Goal: Information Seeking & Learning: Learn about a topic

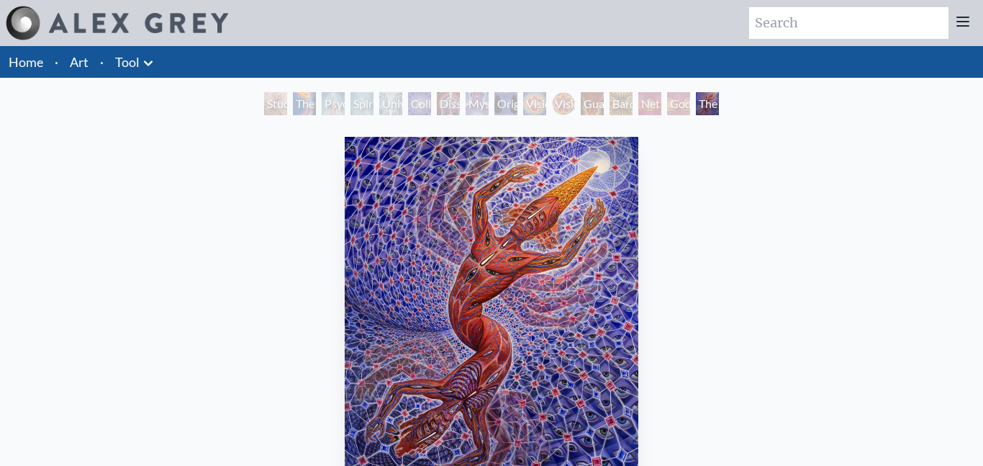
click at [678, 114] on div "Godself" at bounding box center [678, 103] width 23 height 23
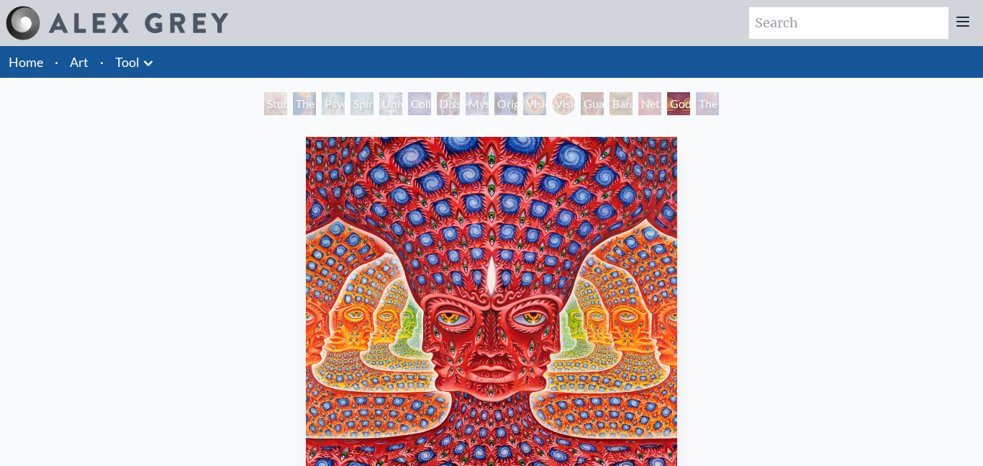
click at [649, 110] on div "Net of Being" at bounding box center [650, 103] width 23 height 23
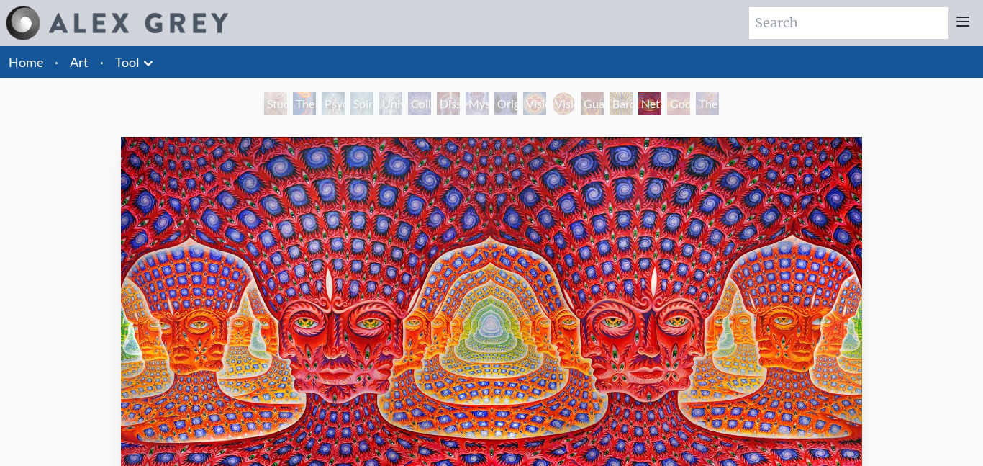
click at [623, 104] on div "Bardo Being" at bounding box center [621, 103] width 23 height 23
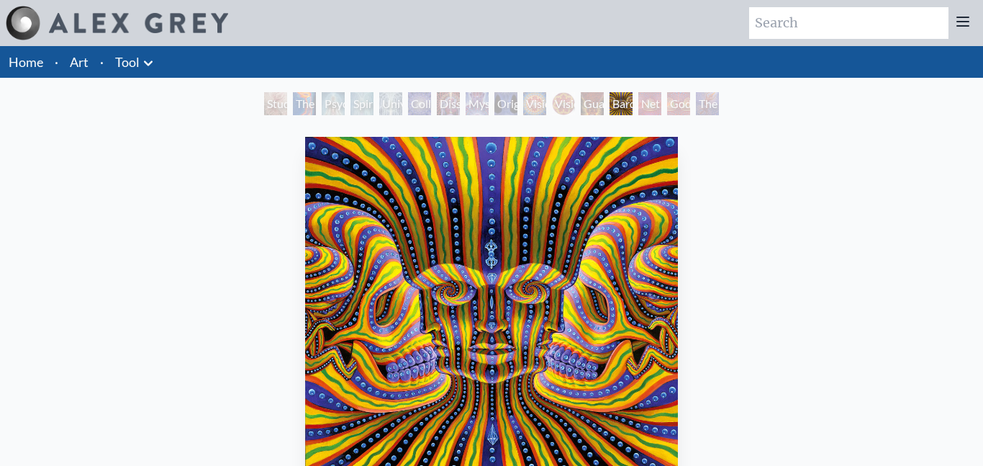
click at [593, 112] on div "Guardian of Infinite Vision" at bounding box center [592, 103] width 23 height 23
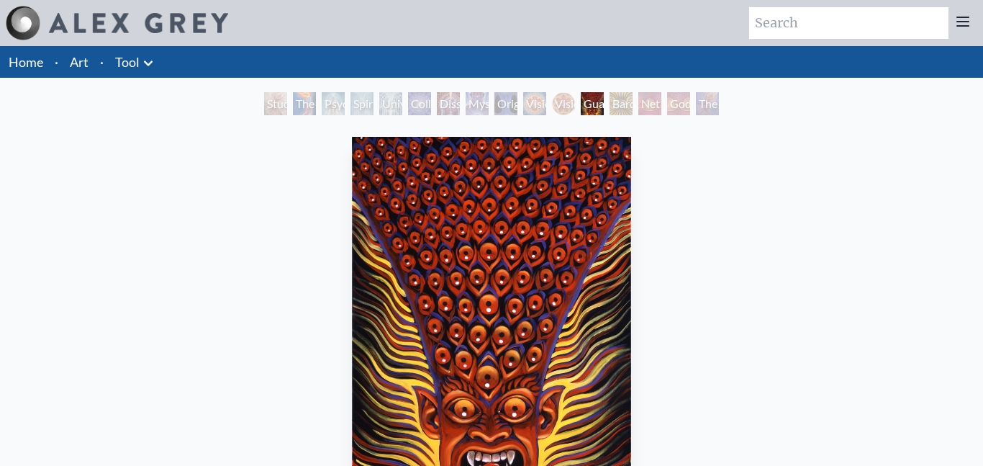
click at [562, 103] on div "Vision Crystal Tondo" at bounding box center [563, 103] width 23 height 23
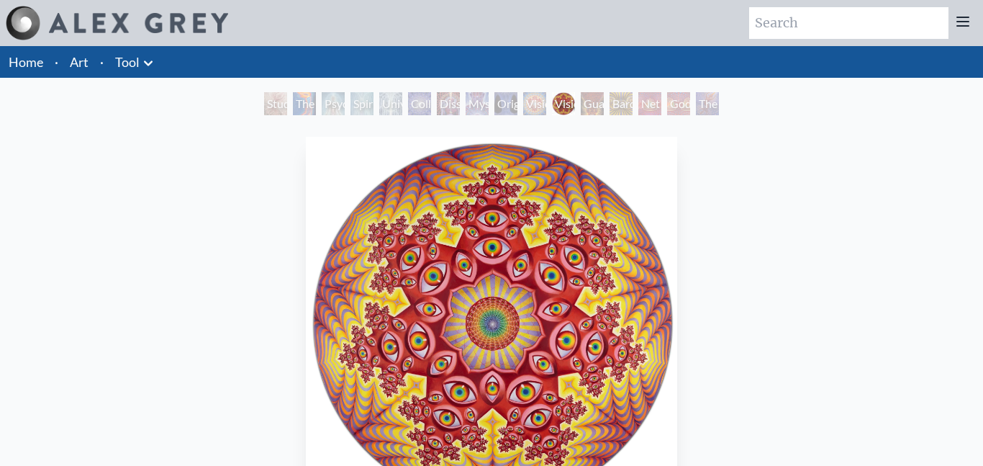
click at [534, 102] on div "Vision Crystal" at bounding box center [534, 103] width 23 height 23
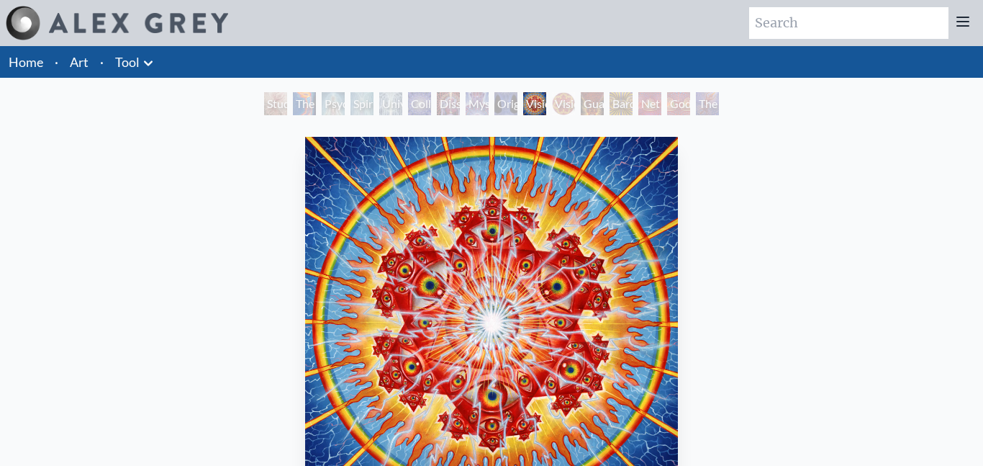
click at [509, 111] on div "Original Face" at bounding box center [506, 103] width 23 height 23
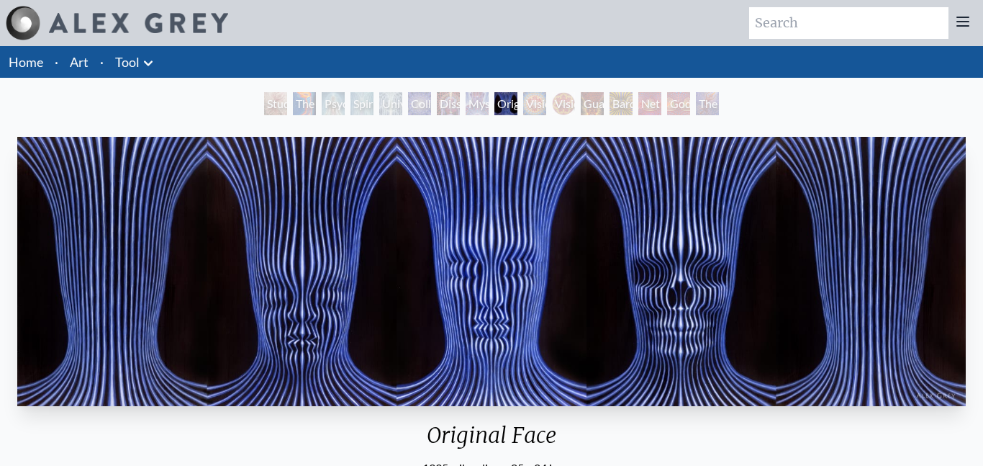
click at [473, 107] on div "Mystic Eye" at bounding box center [477, 103] width 23 height 23
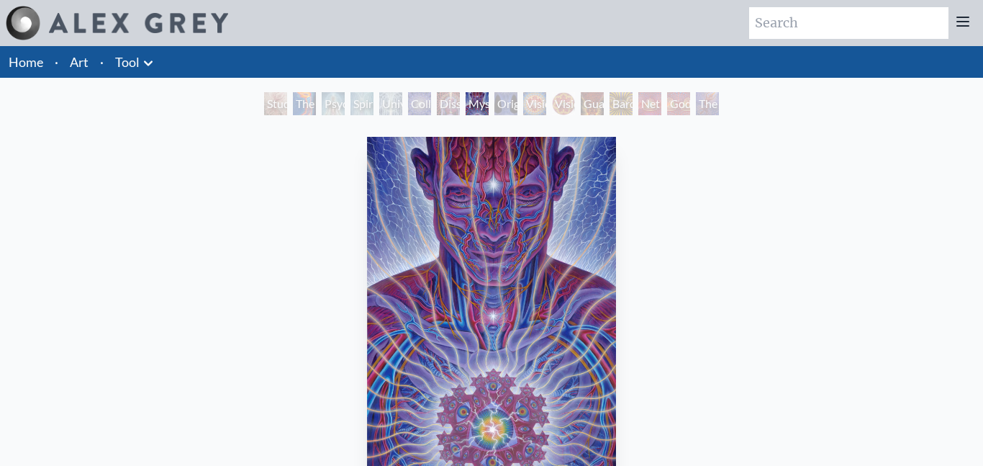
click at [449, 108] on div "Dissectional Art for Tool's Lateralus CD" at bounding box center [448, 103] width 23 height 23
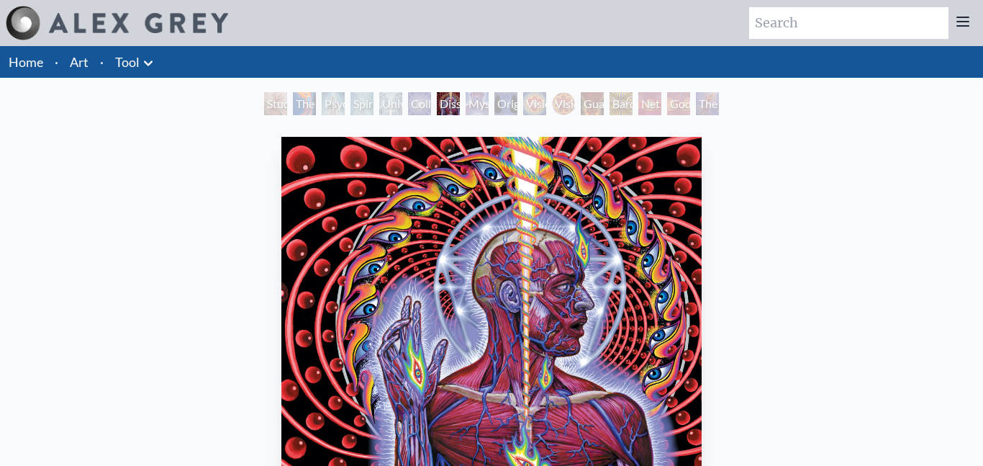
click at [413, 112] on div "Collective Vision" at bounding box center [419, 103] width 23 height 23
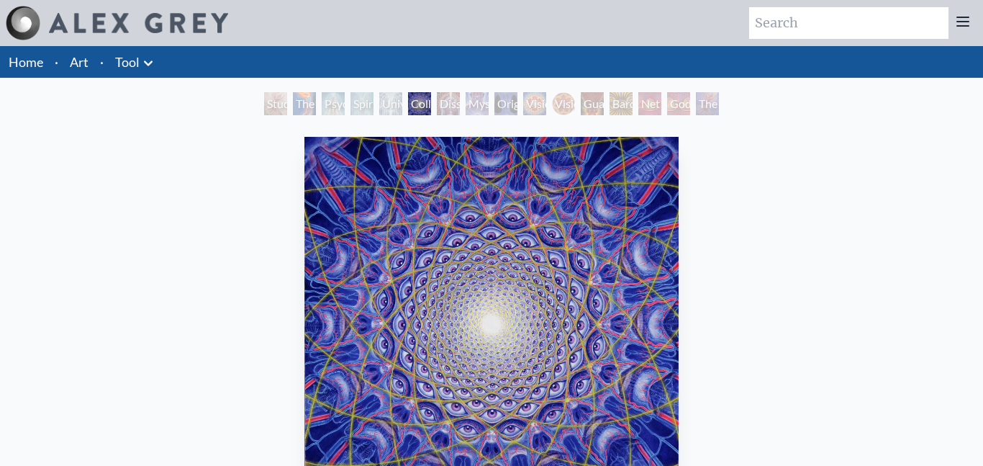
click at [383, 111] on div "Universal Mind Lattice" at bounding box center [390, 103] width 23 height 23
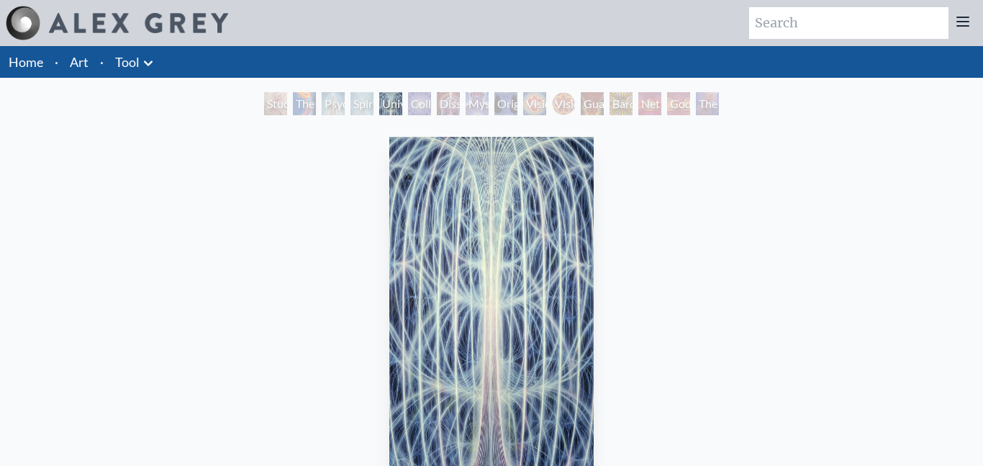
click at [361, 113] on div "Spiritual Energy System" at bounding box center [362, 103] width 23 height 23
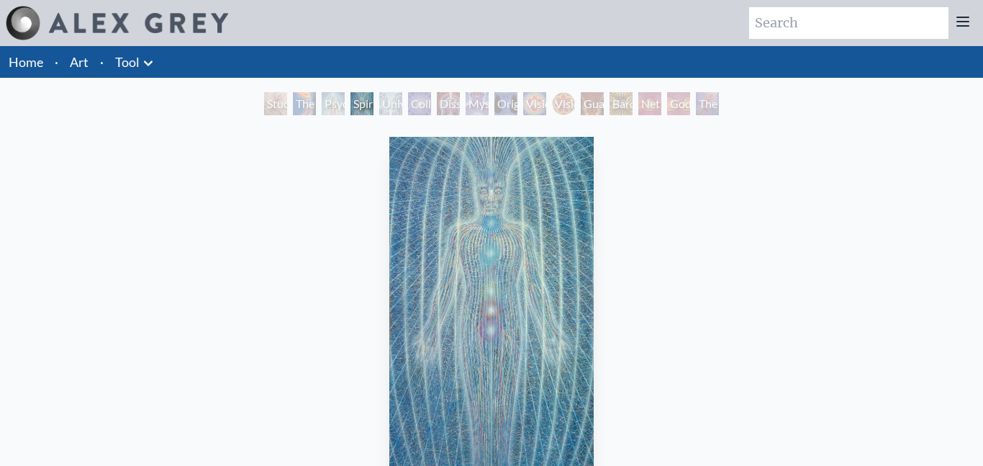
click at [332, 114] on div "Psychic Energy System" at bounding box center [333, 103] width 23 height 23
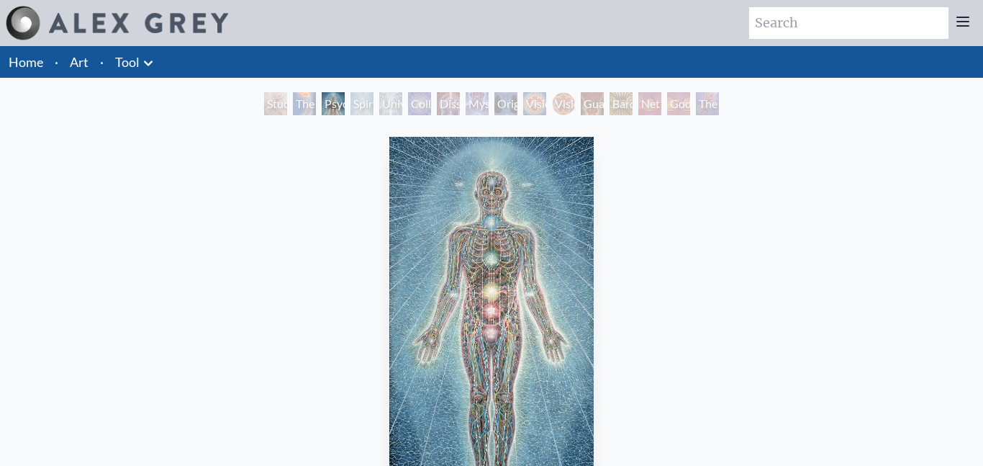
click at [301, 112] on div "The Torch" at bounding box center [304, 103] width 23 height 23
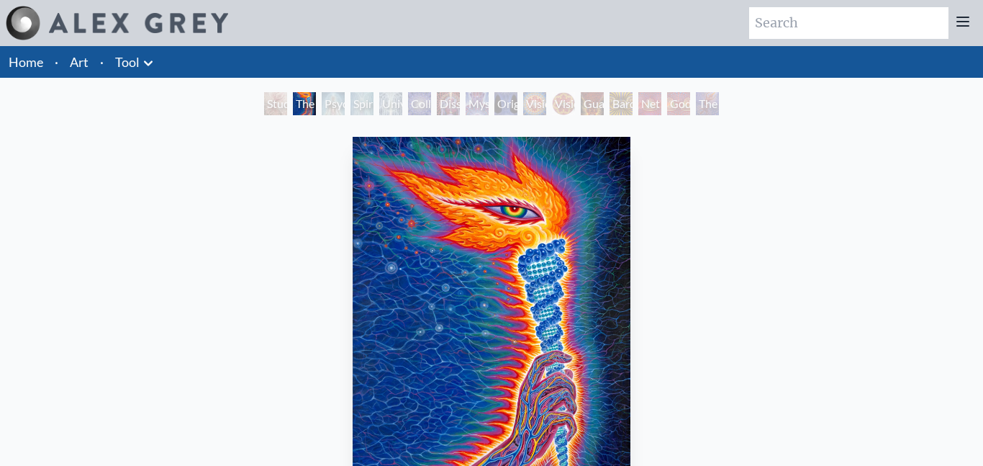
click at [276, 111] on div "Study for the Great Turn" at bounding box center [275, 103] width 23 height 23
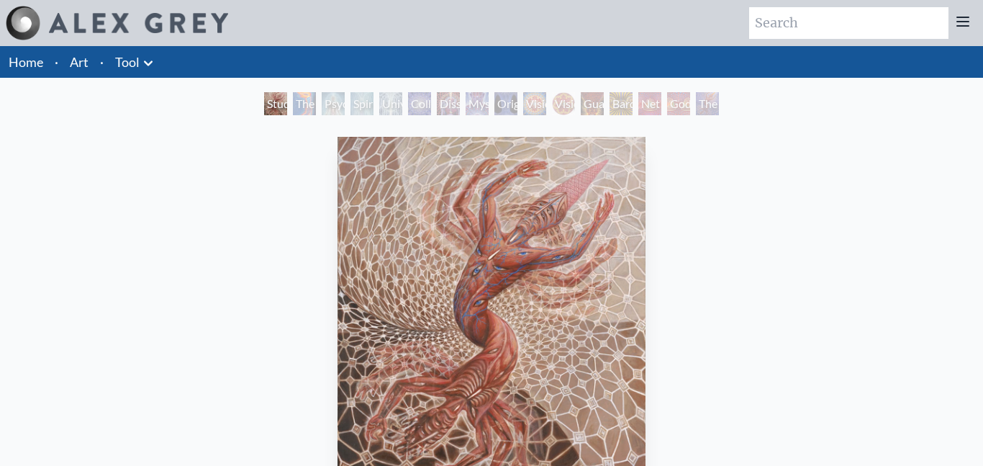
click at [507, 110] on div "Original Face" at bounding box center [506, 103] width 23 height 23
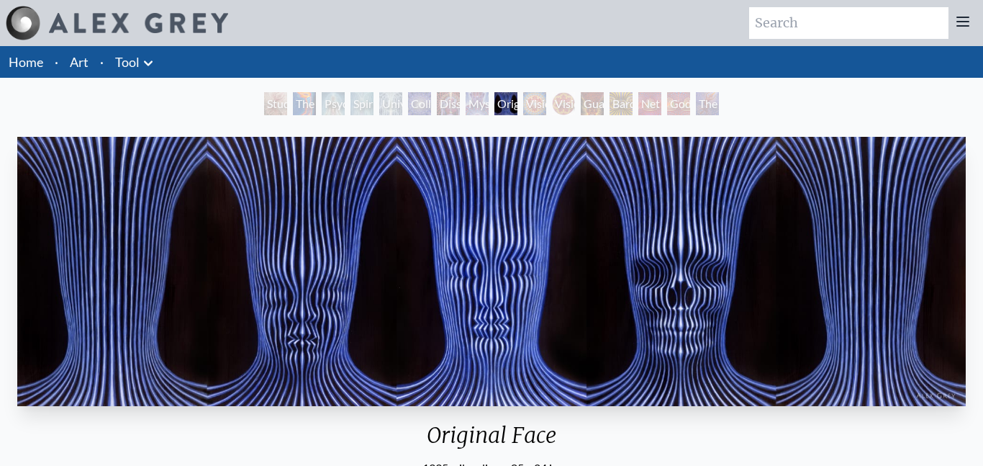
click at [623, 107] on div "Bardo Being" at bounding box center [621, 103] width 23 height 23
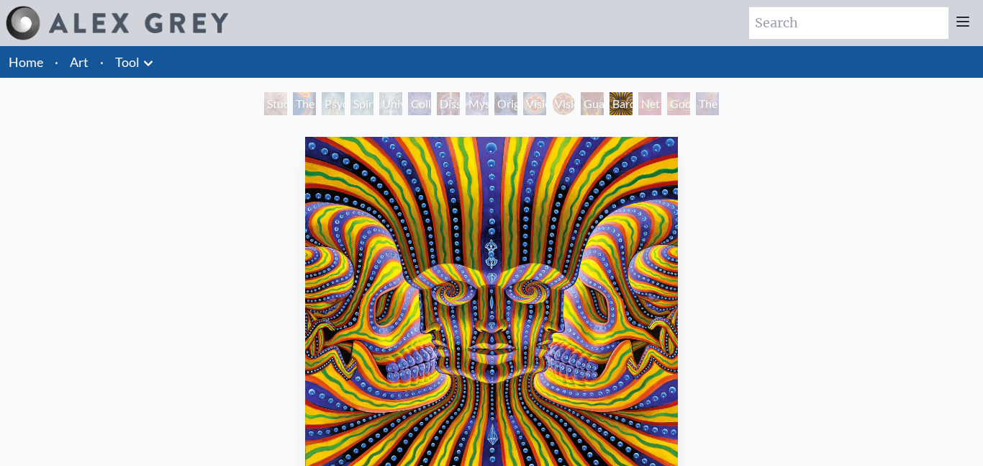
click at [594, 97] on div "Guardian of Infinite Vision" at bounding box center [592, 103] width 23 height 23
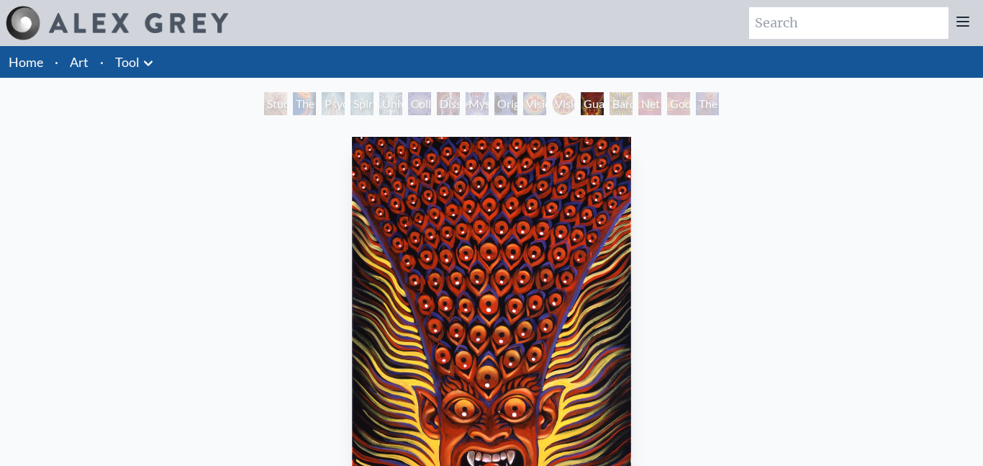
click at [621, 109] on div "Bardo Being" at bounding box center [621, 103] width 23 height 23
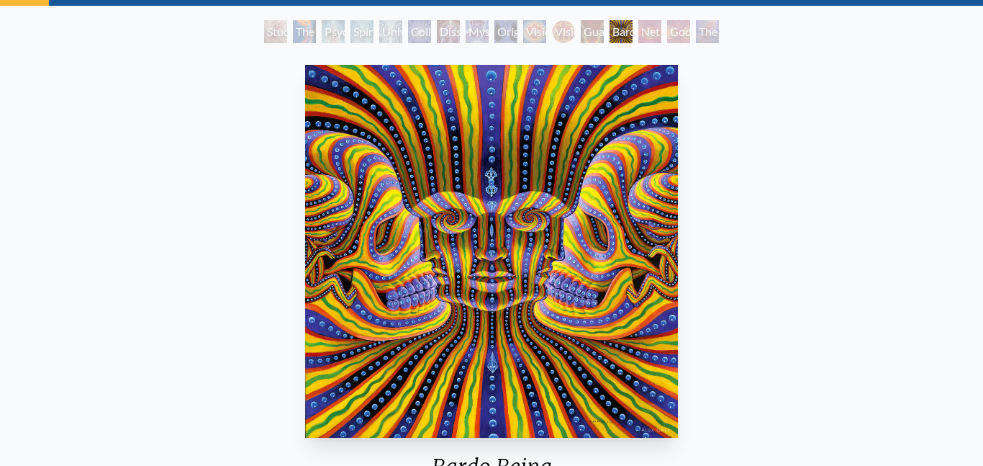
scroll to position [76, 0]
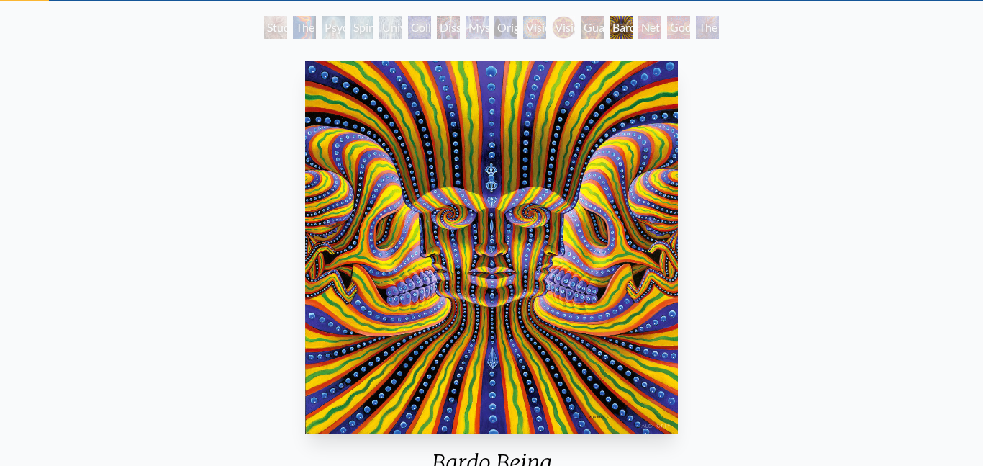
click at [707, 32] on div "The Great Turn" at bounding box center [707, 27] width 23 height 23
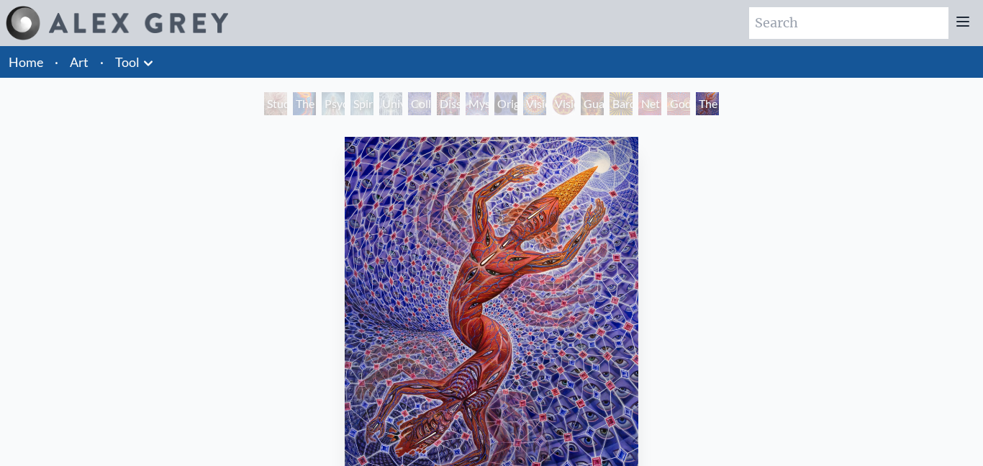
click at [674, 103] on div "Godself" at bounding box center [678, 103] width 23 height 23
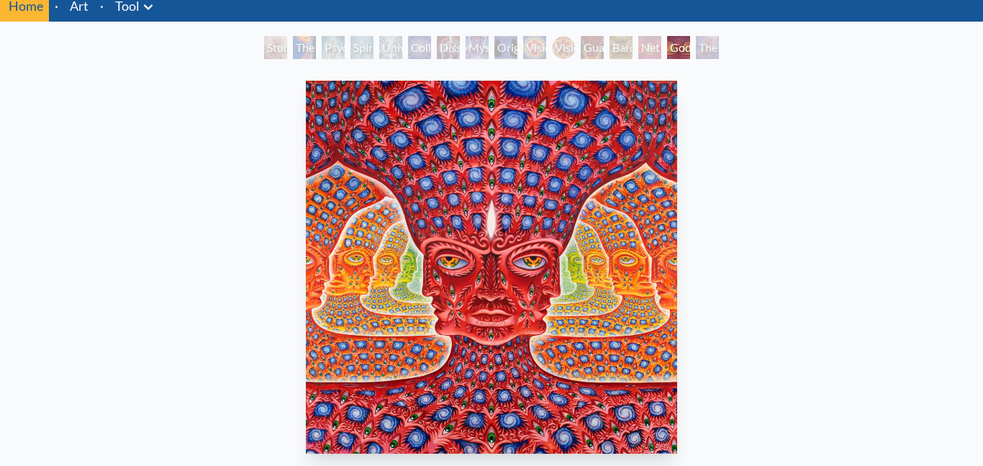
scroll to position [84, 0]
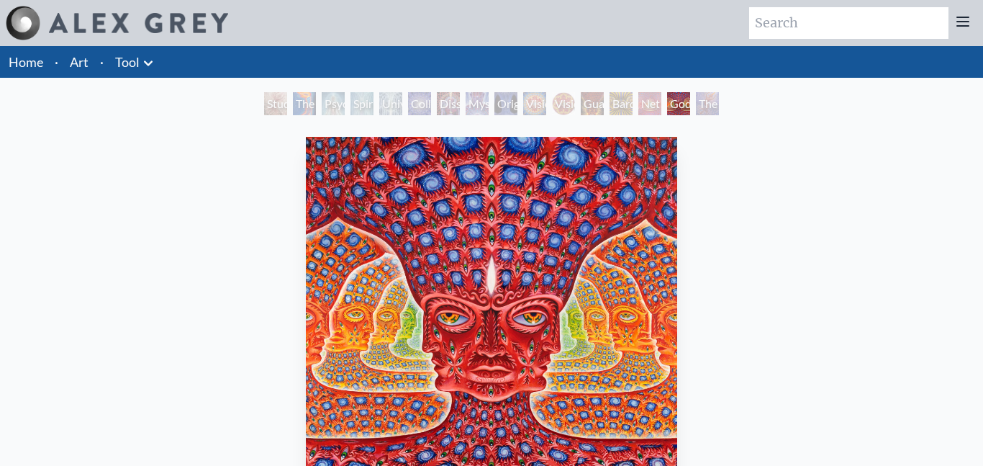
click at [657, 104] on div "Net of Being" at bounding box center [650, 103] width 23 height 23
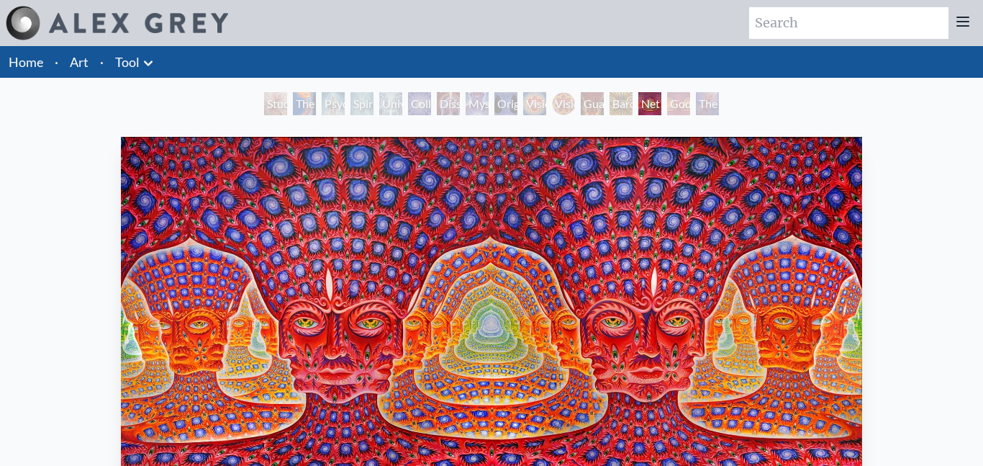
click at [681, 112] on div "Godself" at bounding box center [678, 103] width 23 height 23
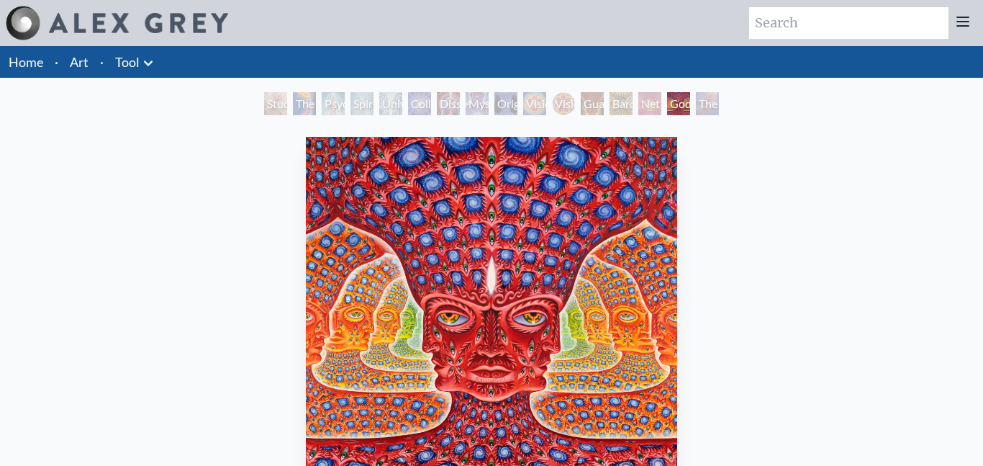
click at [610, 104] on div "Bardo Being" at bounding box center [621, 103] width 23 height 23
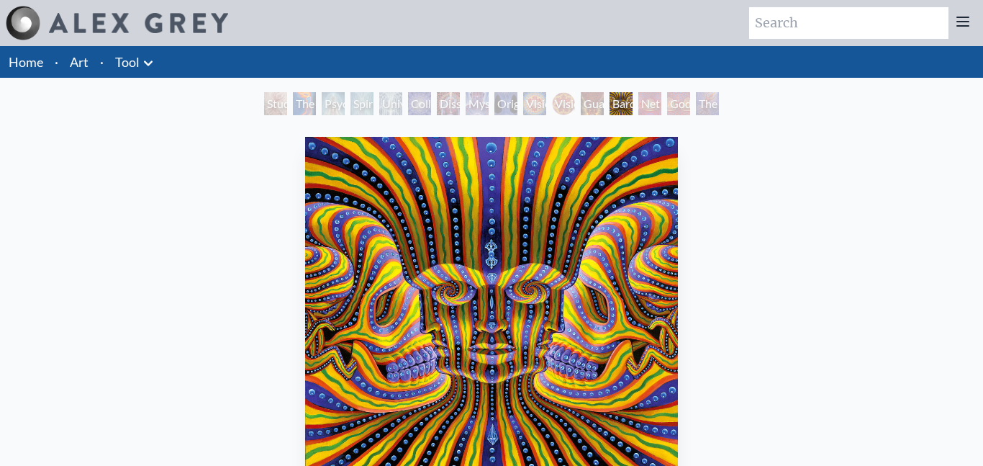
click at [279, 109] on div "Study for the Great Turn" at bounding box center [275, 103] width 23 height 23
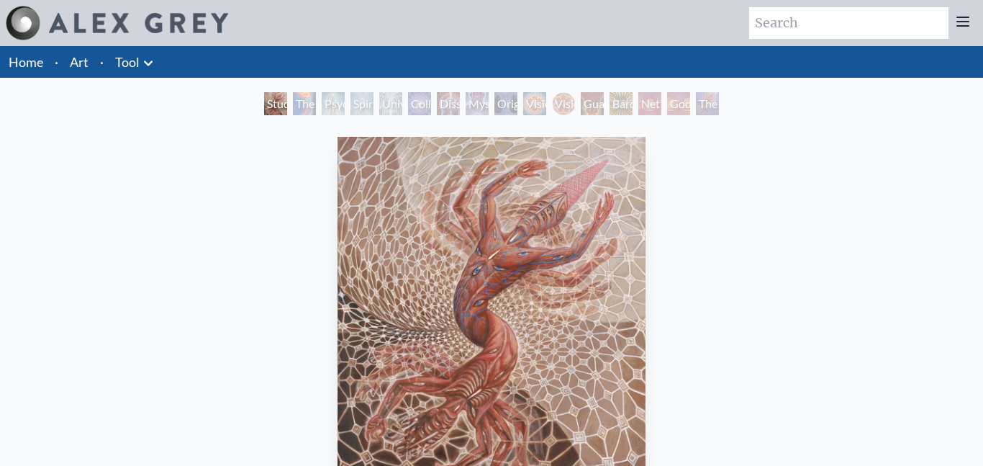
click at [705, 109] on div "The Great Turn" at bounding box center [707, 103] width 23 height 23
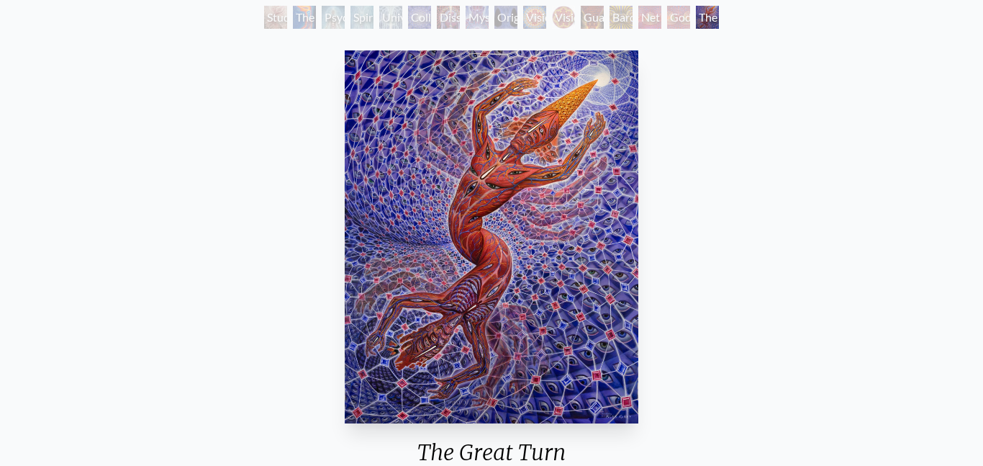
scroll to position [81, 0]
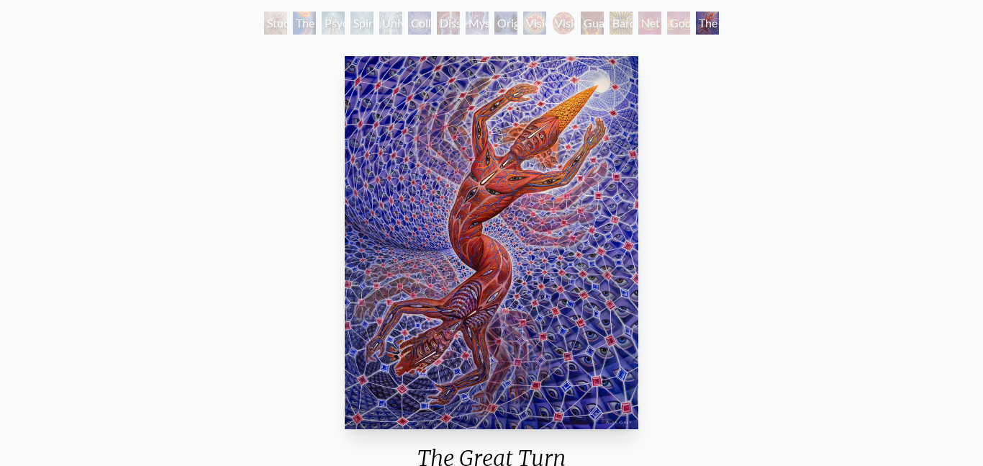
click at [675, 28] on div "Godself" at bounding box center [678, 23] width 23 height 23
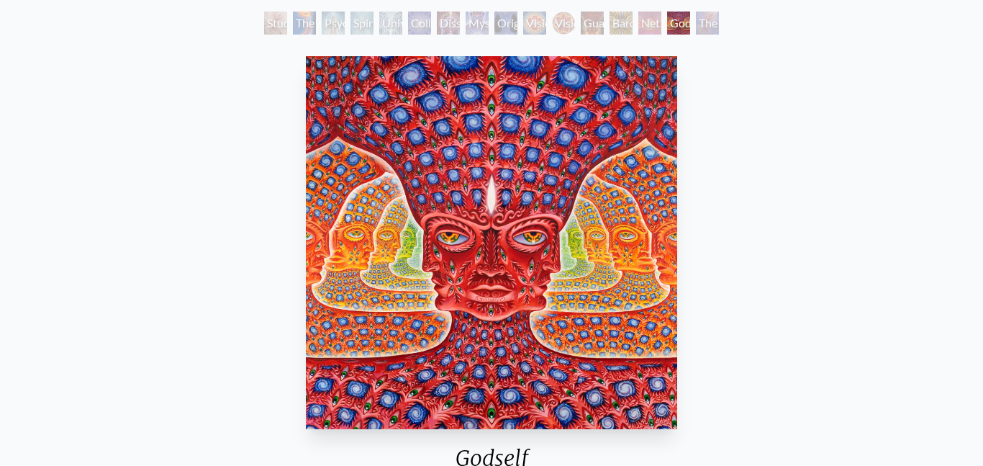
click at [647, 30] on div "Net of Being" at bounding box center [650, 23] width 23 height 23
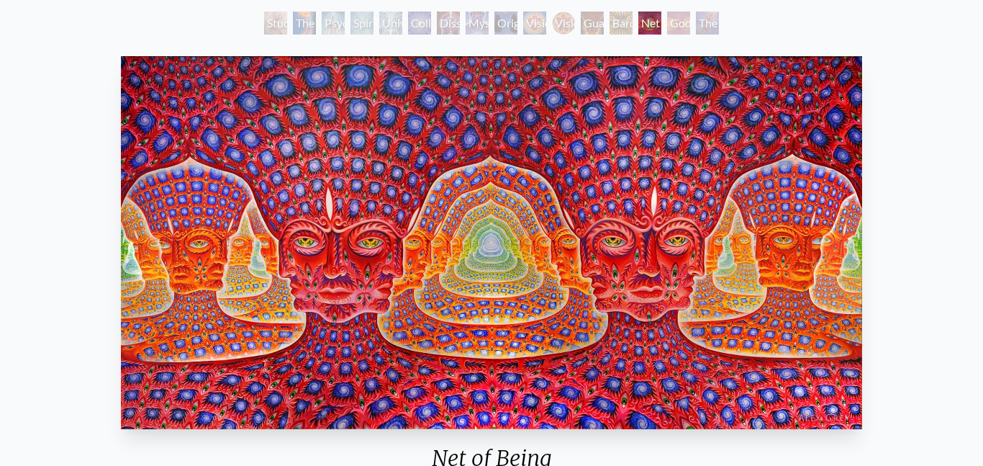
click at [621, 26] on div "Bardo Being" at bounding box center [621, 23] width 23 height 23
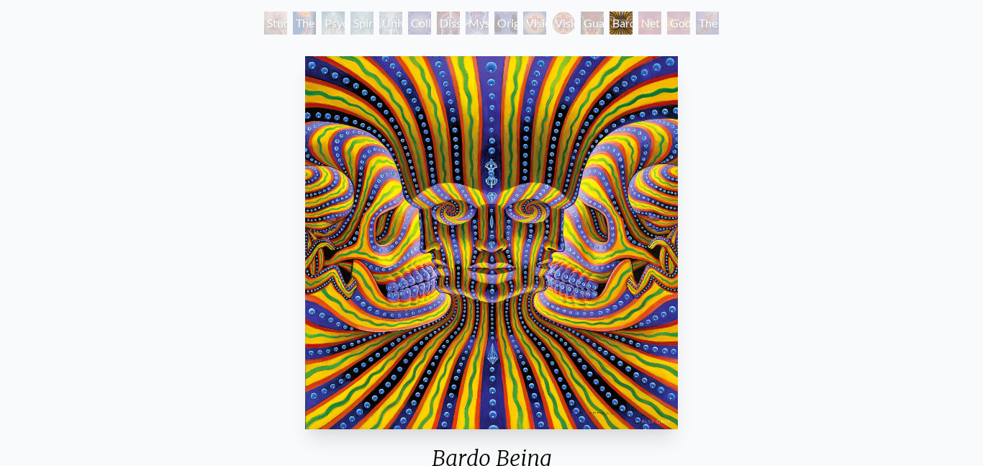
click at [595, 30] on div "Guardian of Infinite Vision" at bounding box center [592, 23] width 23 height 23
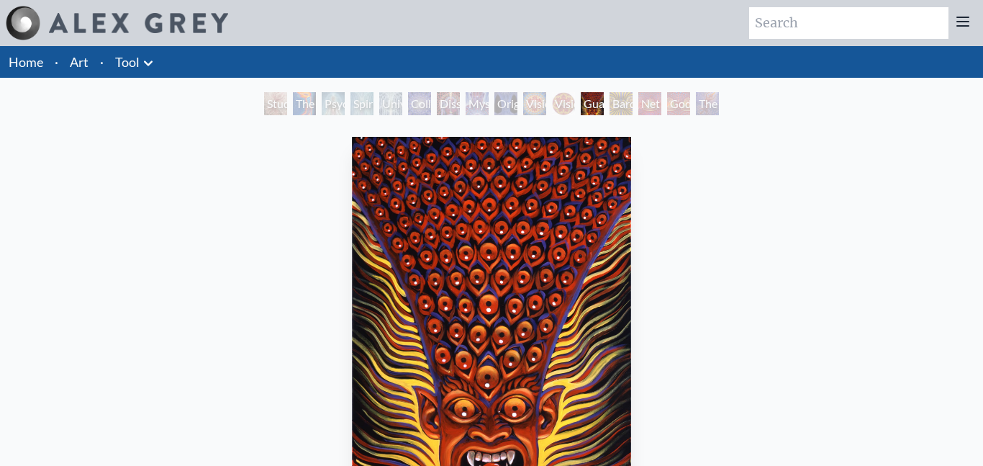
click at [559, 109] on div "Vision Crystal Tondo" at bounding box center [563, 103] width 23 height 23
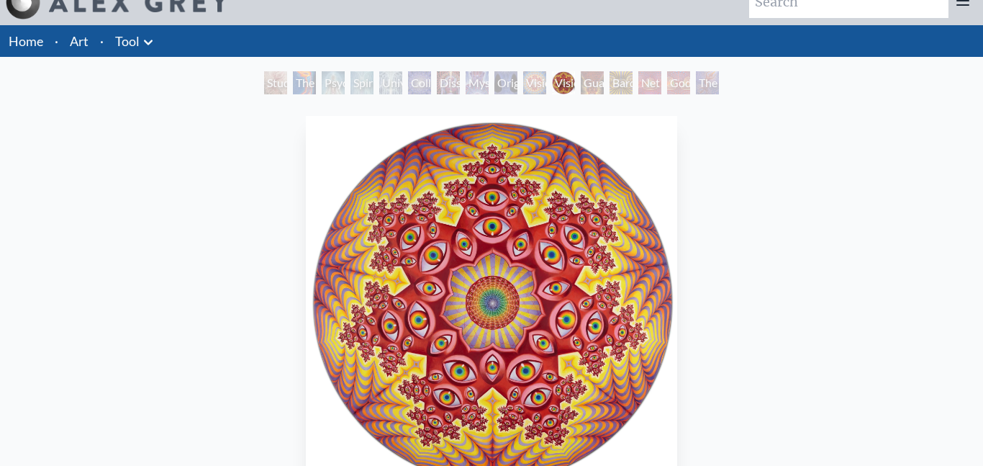
scroll to position [13, 0]
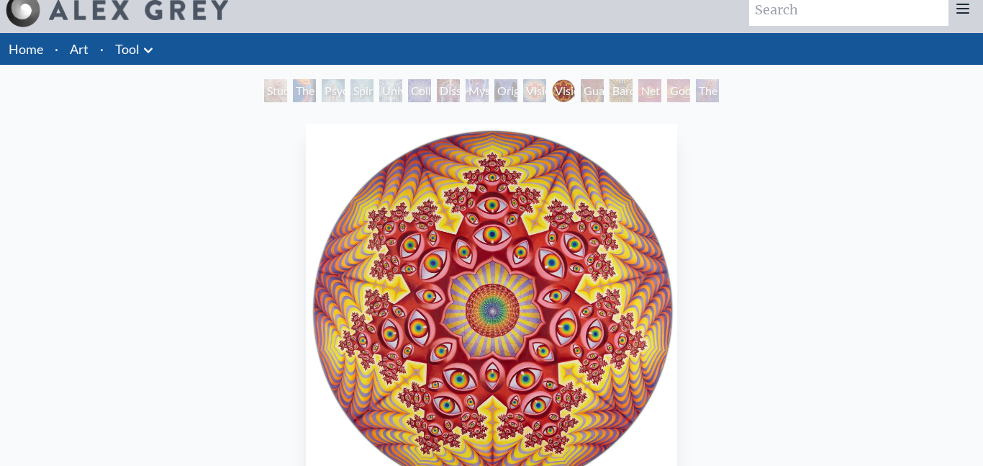
click at [474, 90] on div "Mystic Eye" at bounding box center [477, 90] width 23 height 23
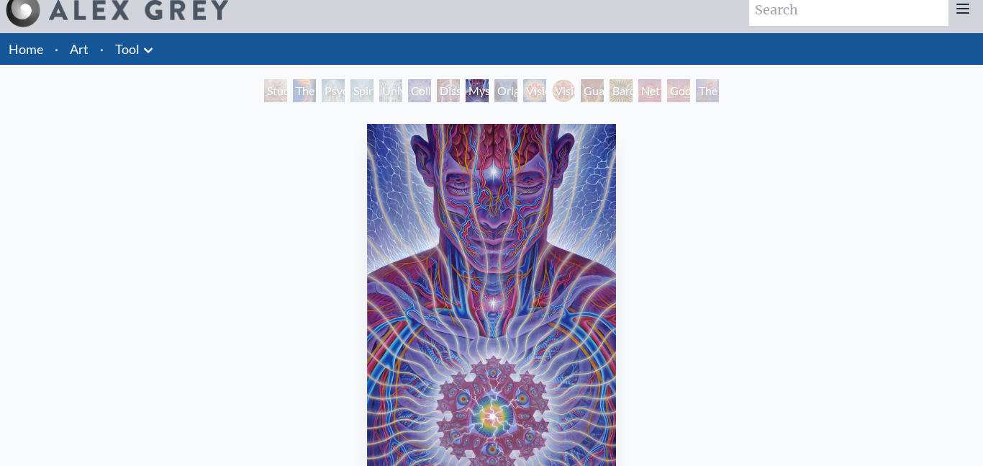
click at [505, 99] on div "Original Face" at bounding box center [506, 90] width 23 height 23
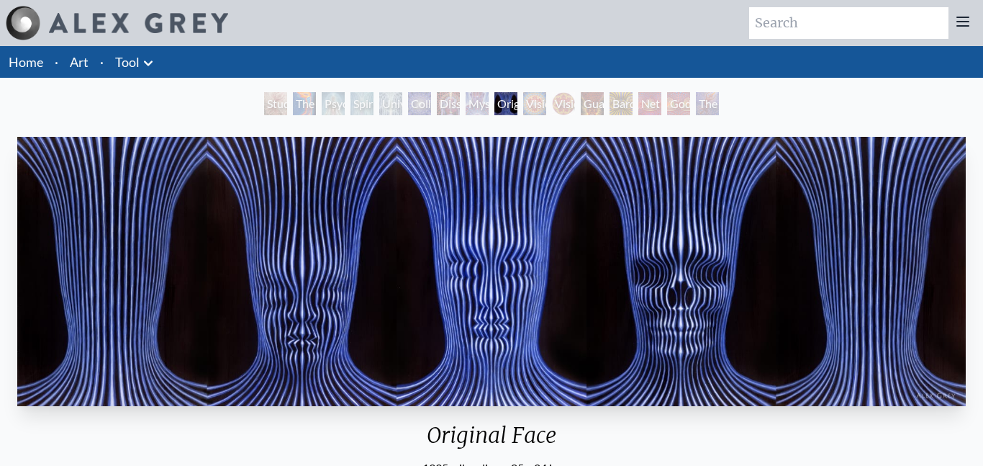
click at [390, 92] on div "Universal Mind Lattice" at bounding box center [390, 103] width 23 height 23
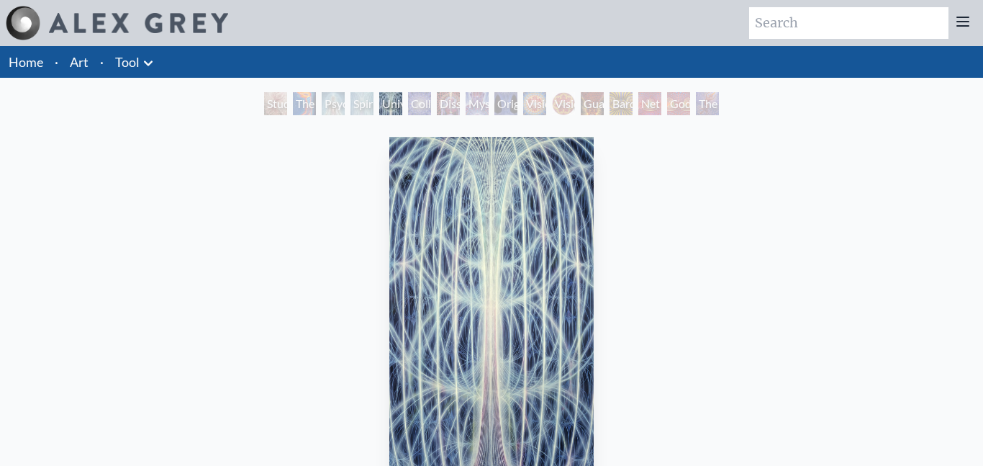
click at [444, 107] on div "Dissectional Art for Tool's Lateralus CD" at bounding box center [448, 103] width 23 height 23
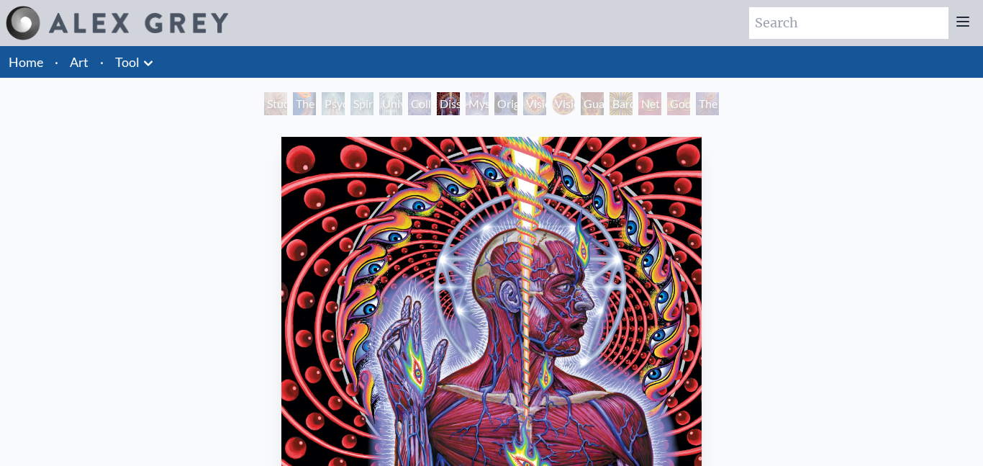
click at [477, 99] on div "Mystic Eye" at bounding box center [477, 103] width 23 height 23
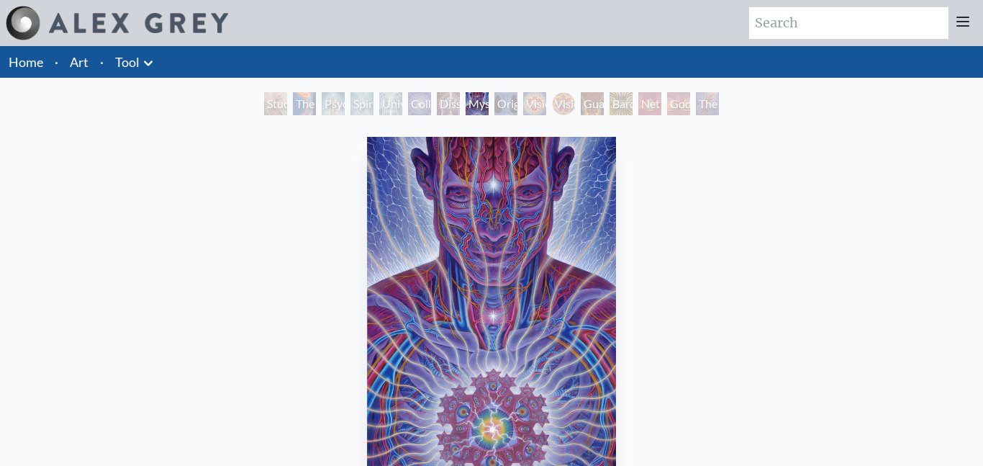
click at [704, 103] on div "The Great Turn" at bounding box center [707, 103] width 23 height 23
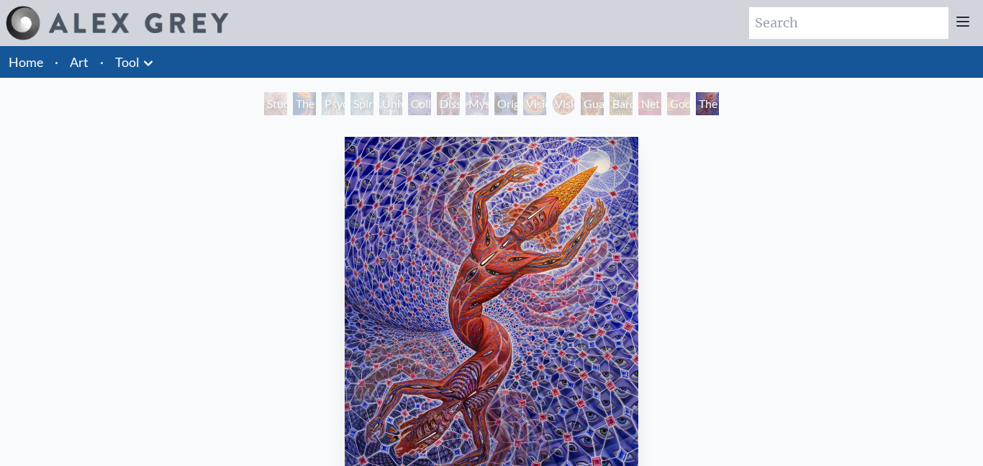
click at [679, 96] on div "Godself" at bounding box center [678, 103] width 23 height 23
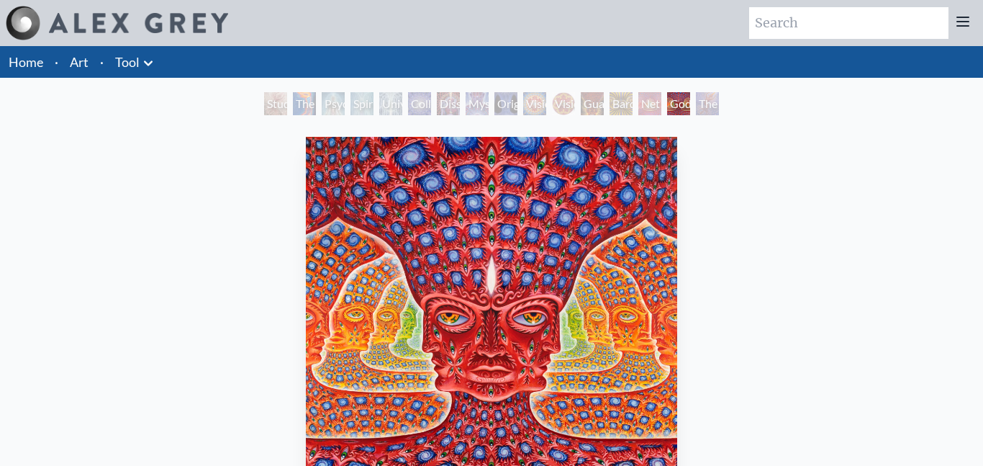
click at [302, 107] on div "The Torch" at bounding box center [304, 103] width 23 height 23
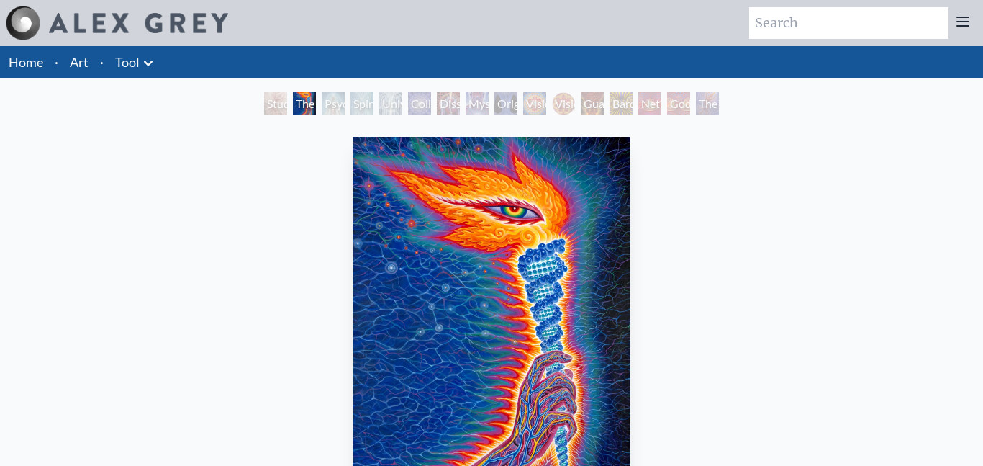
click at [338, 104] on div "Psychic Energy System" at bounding box center [333, 103] width 23 height 23
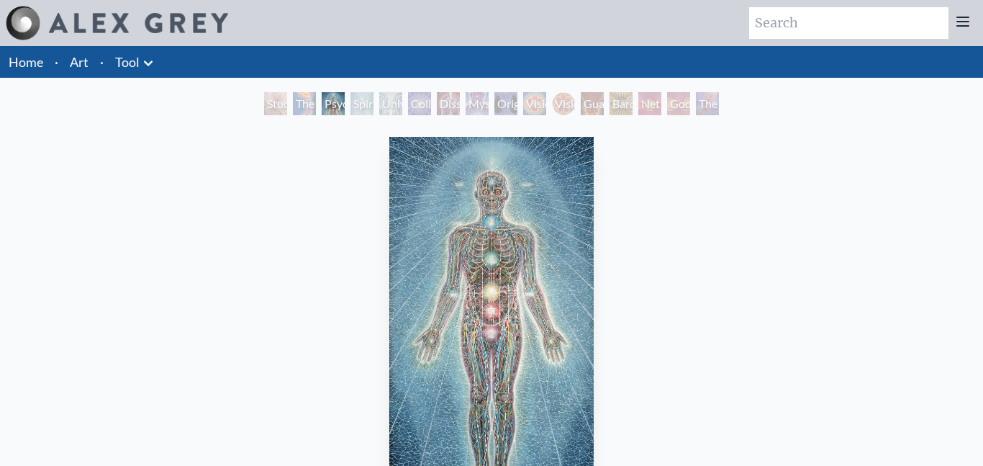
click at [420, 107] on div "Collective Vision" at bounding box center [419, 103] width 23 height 23
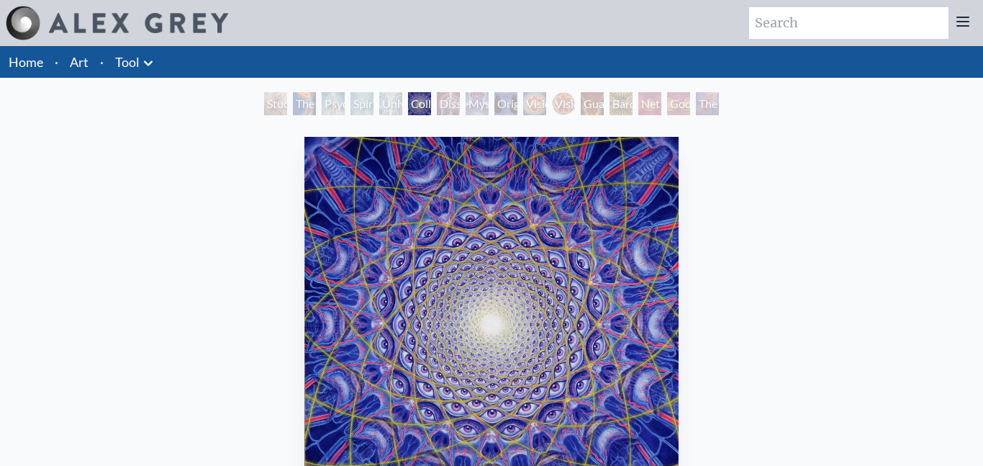
click at [536, 110] on div "Vision Crystal" at bounding box center [534, 103] width 23 height 23
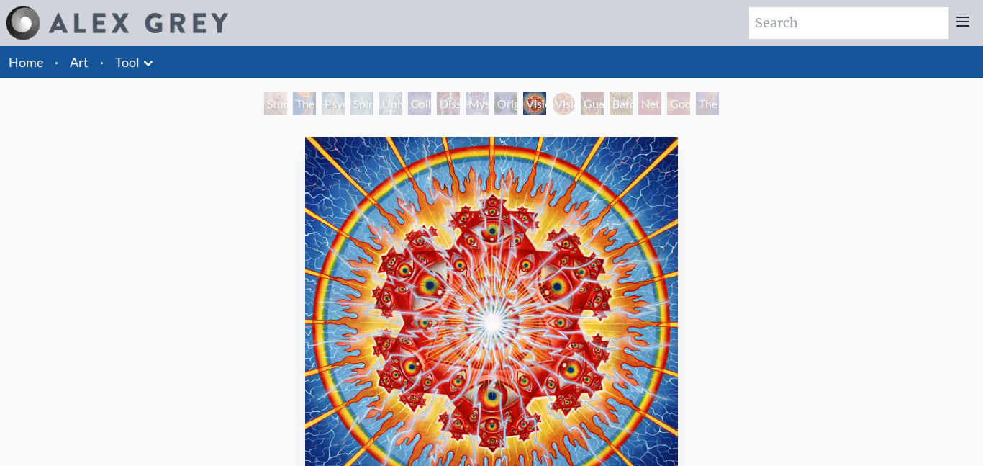
click at [559, 112] on div "Vision Crystal Tondo" at bounding box center [563, 103] width 23 height 23
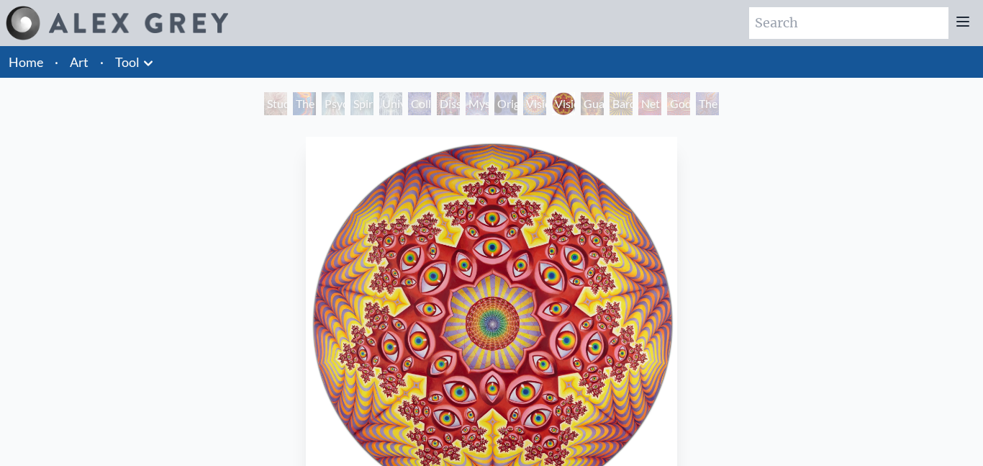
click at [588, 97] on div "Guardian of Infinite Vision" at bounding box center [592, 103] width 23 height 23
